Goal: Information Seeking & Learning: Learn about a topic

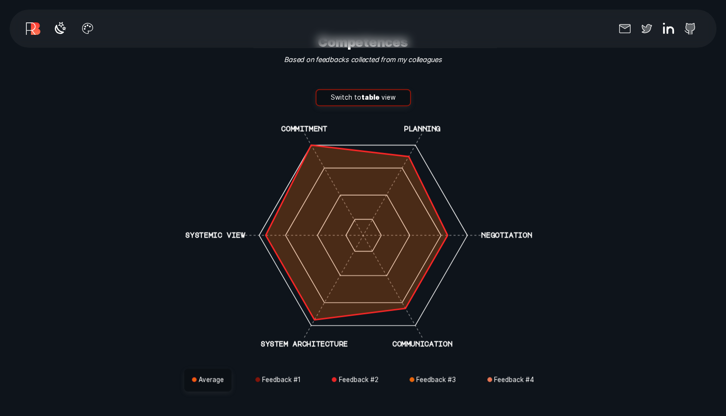
scroll to position [2492, 0]
click at [358, 91] on button "Switch to table view" at bounding box center [362, 97] width 95 height 17
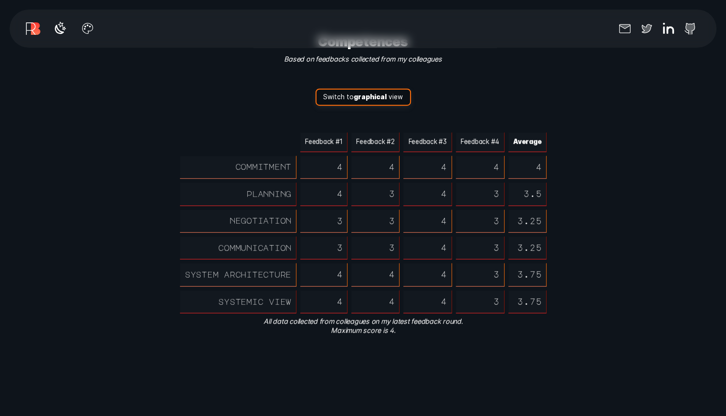
click at [358, 93] on strong "graphical" at bounding box center [370, 97] width 33 height 8
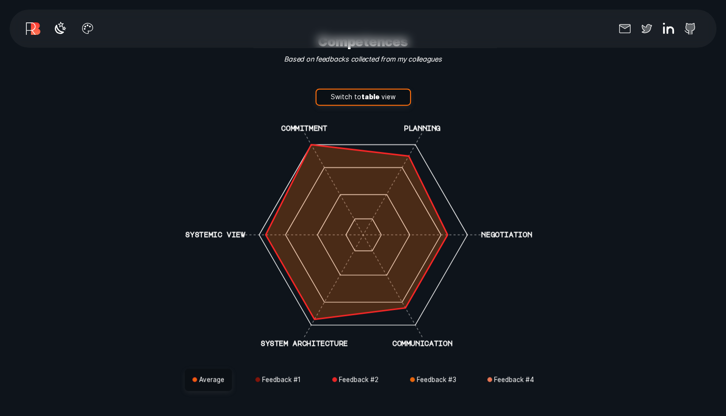
click at [358, 91] on button "Switch to table view" at bounding box center [362, 97] width 95 height 17
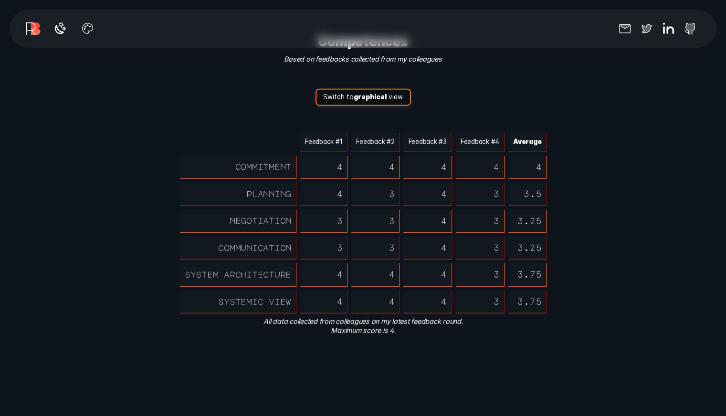
click at [358, 93] on strong "graphical" at bounding box center [370, 97] width 33 height 8
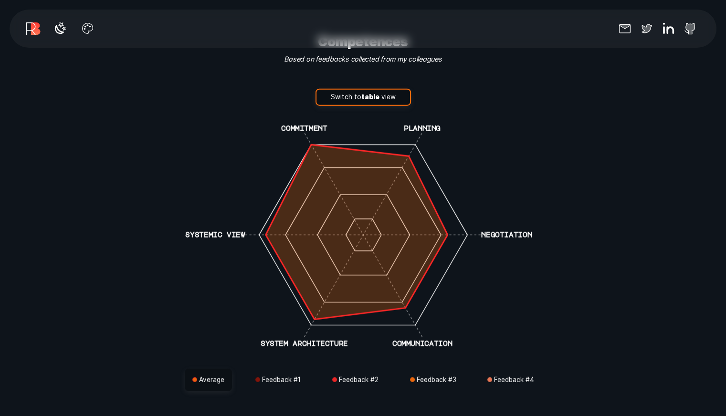
click at [357, 90] on button "Switch to table view" at bounding box center [362, 97] width 95 height 17
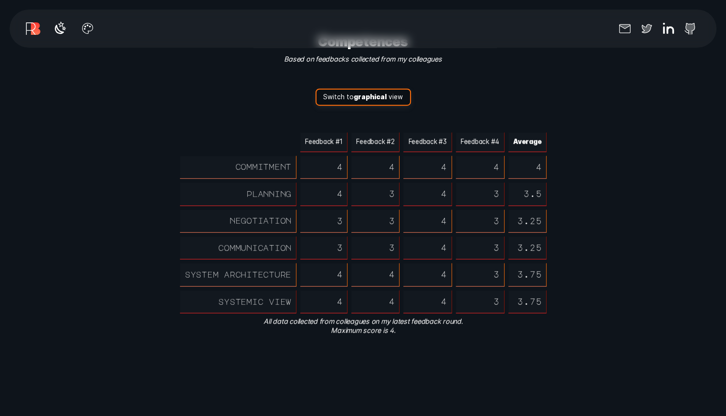
click at [357, 93] on strong "graphical" at bounding box center [370, 97] width 33 height 8
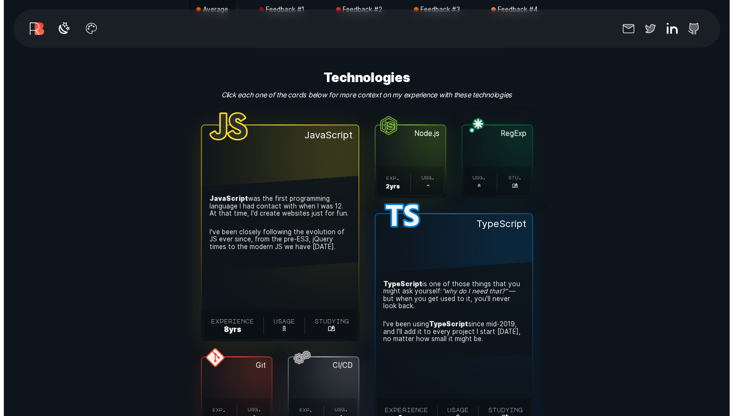
scroll to position [2864, 0]
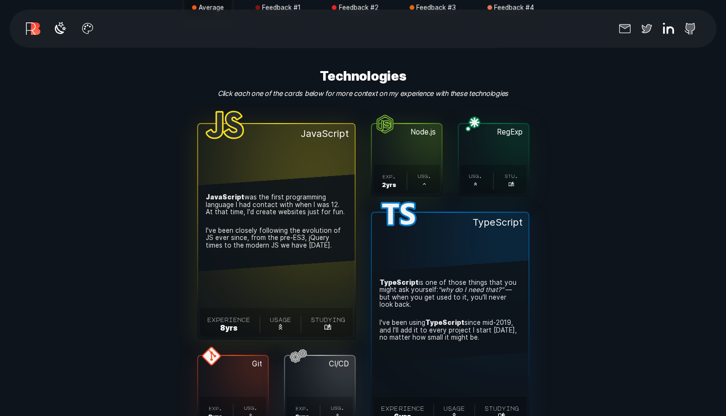
click at [300, 147] on button "JavaScript . JavaScript was the first programming language I had contact with w…" at bounding box center [276, 231] width 156 height 215
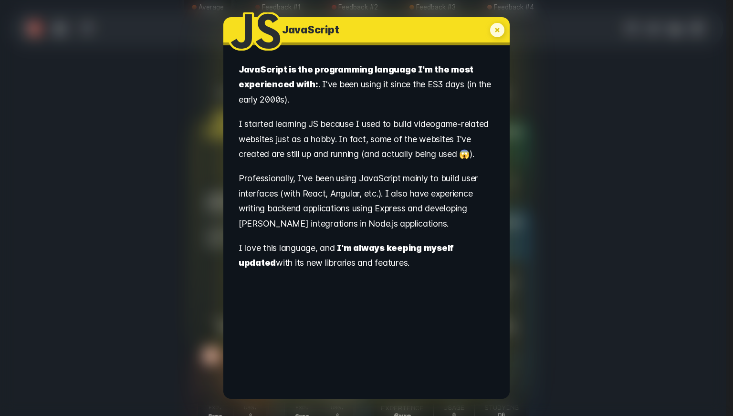
click at [193, 215] on div "JavaScript . JavaScript is the programming language I'm the most experienced wi…" at bounding box center [366, 208] width 733 height 416
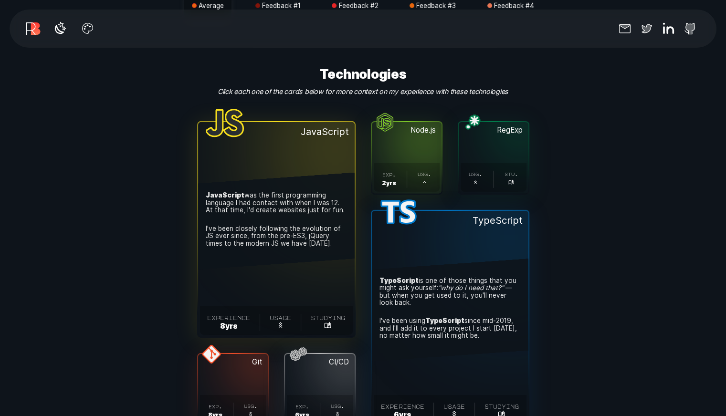
scroll to position [2868, 0]
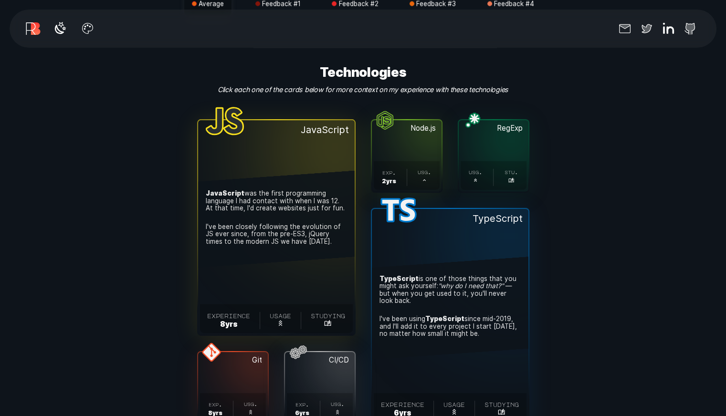
click at [481, 133] on button "RegExp . usg. . stu. ." at bounding box center [493, 156] width 70 height 72
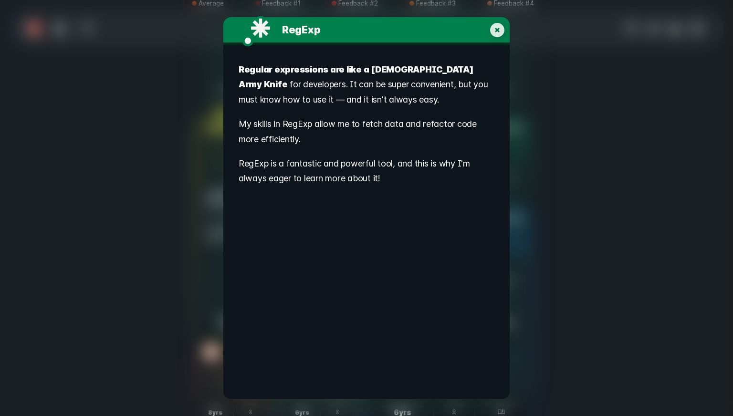
click at [502, 25] on icon "My experience with RegExp" at bounding box center [497, 30] width 14 height 14
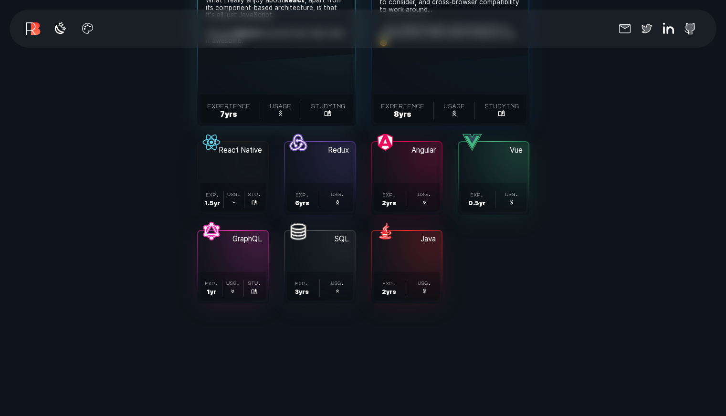
scroll to position [3397, 0]
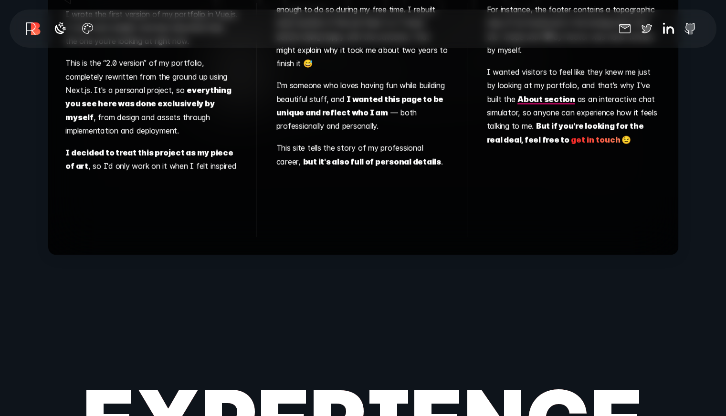
scroll to position [6523, 0]
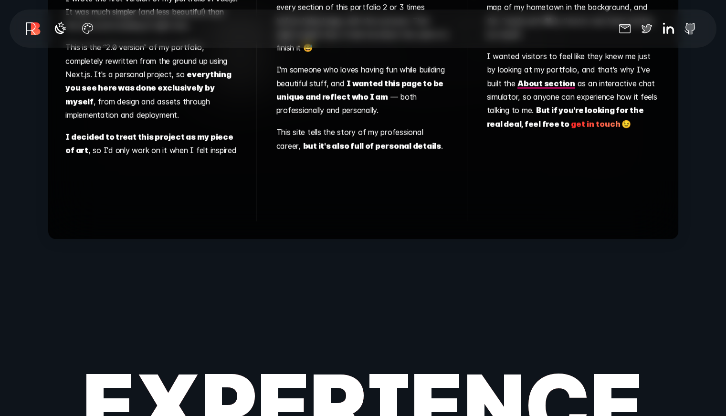
scroll to position [6542, 0]
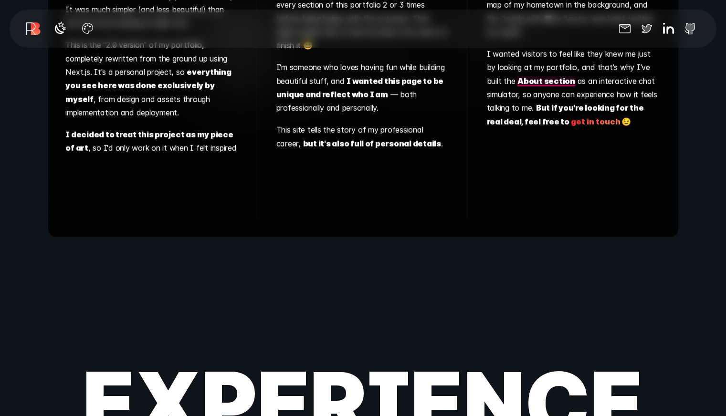
click at [534, 76] on strong "About section" at bounding box center [546, 81] width 58 height 10
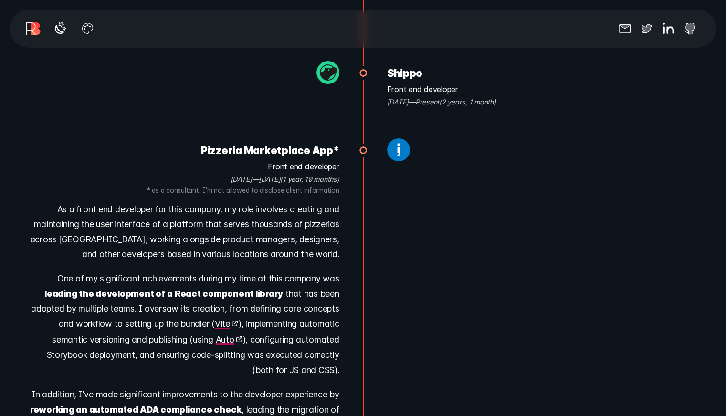
scroll to position [7212, 0]
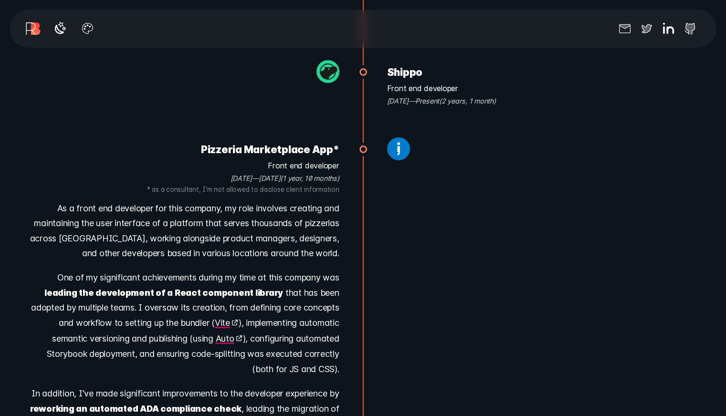
click at [336, 216] on p "As a front end developer for this company, my role involves creating and mainta…" at bounding box center [181, 233] width 315 height 64
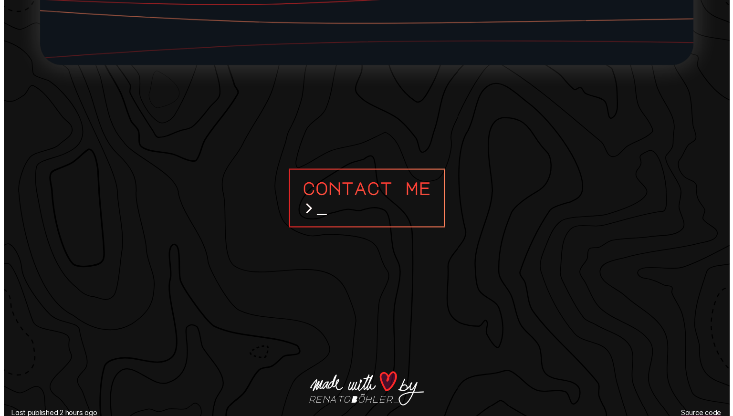
scroll to position [8987, 0]
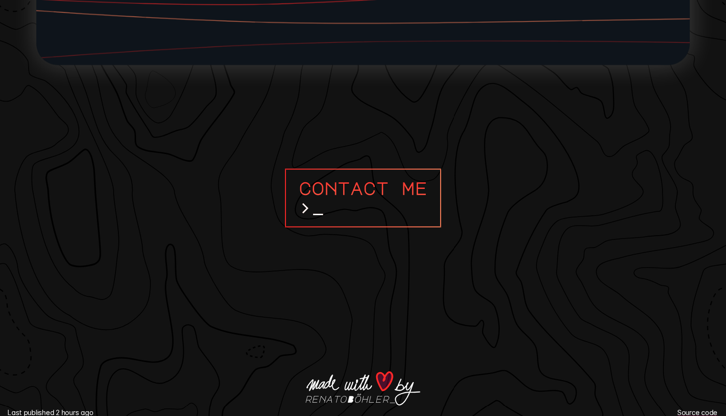
click at [307, 198] on span ">" at bounding box center [312, 208] width 26 height 20
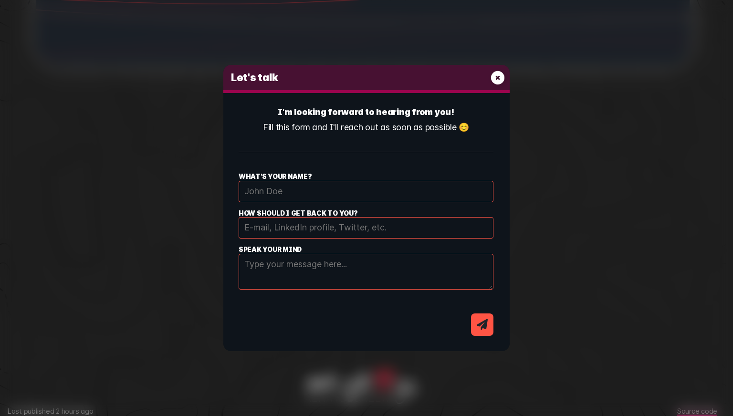
click at [497, 80] on icon "E-mail contact dialog form" at bounding box center [497, 77] width 13 height 13
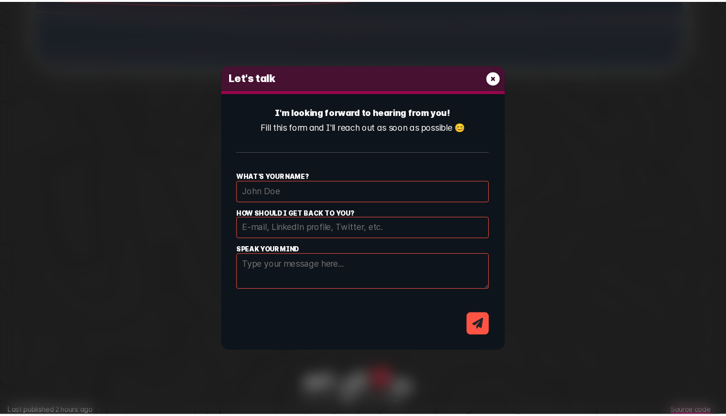
scroll to position [8977, 0]
